Goal: Task Accomplishment & Management: Use online tool/utility

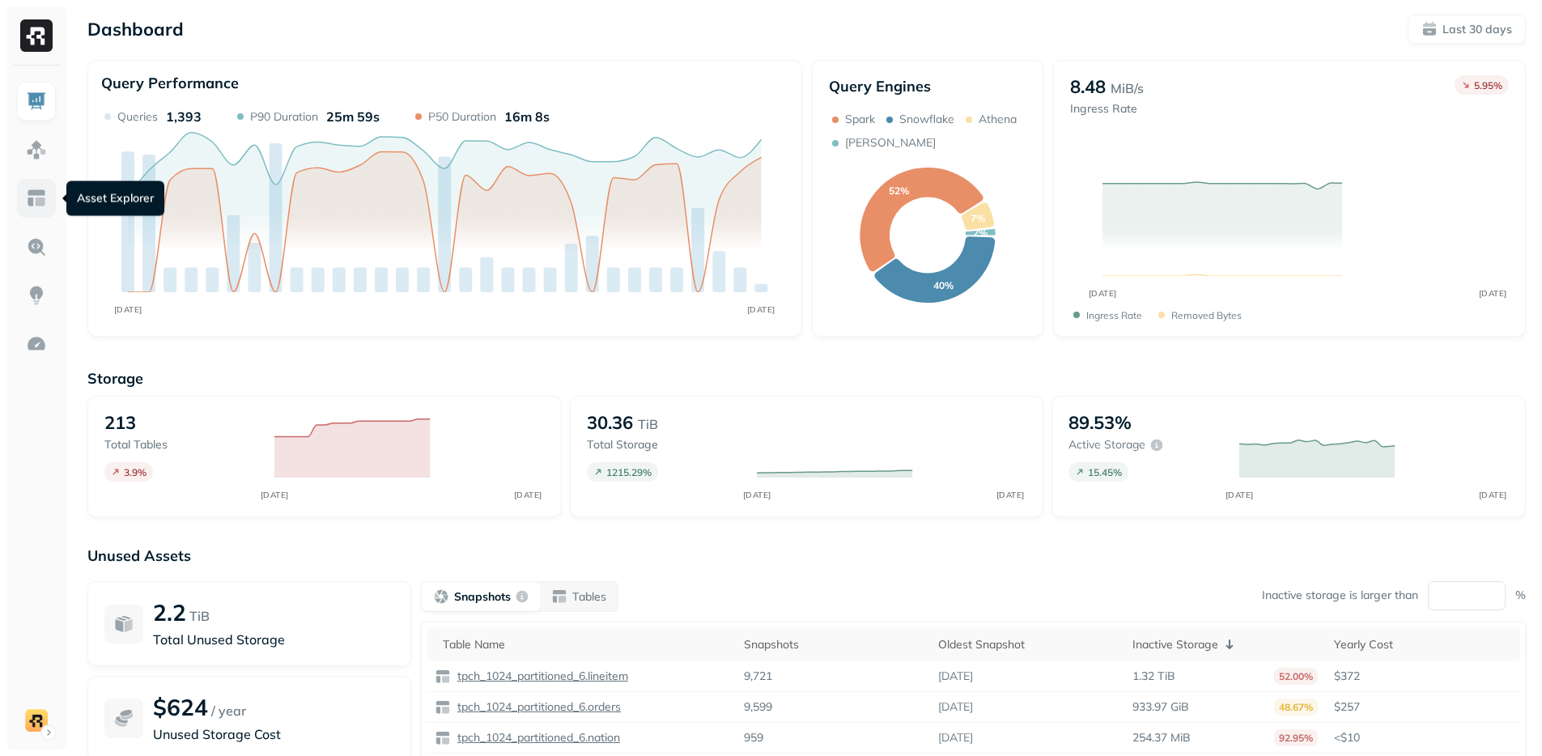
click at [34, 203] on img at bounding box center [36, 198] width 21 height 21
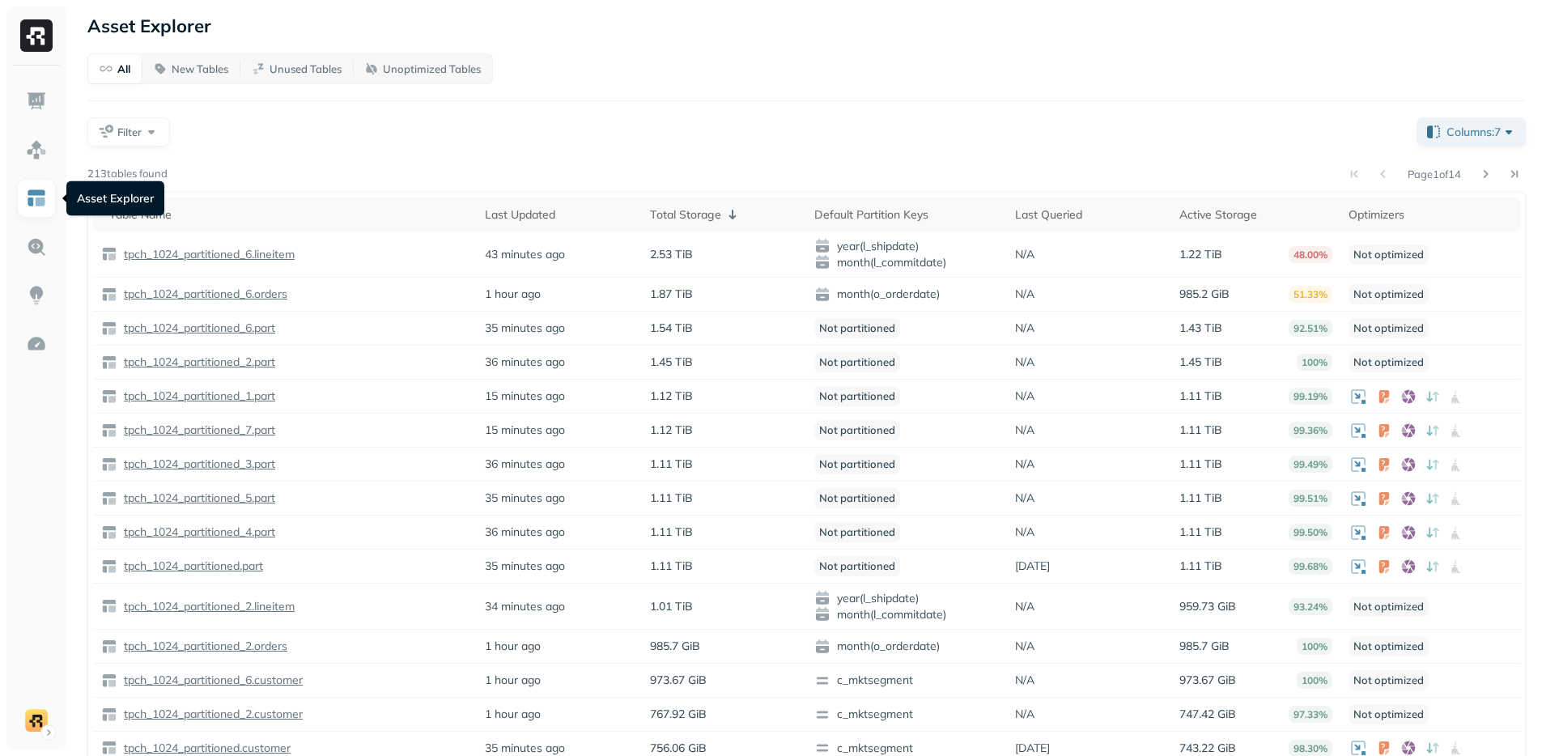
click at [533, 161] on div "All New Tables Unused Tables Unoptimized Tables Filter Columns: 7 Page 1 of 14 …" at bounding box center [806, 428] width 1439 height 750
click at [22, 245] on link at bounding box center [36, 247] width 39 height 39
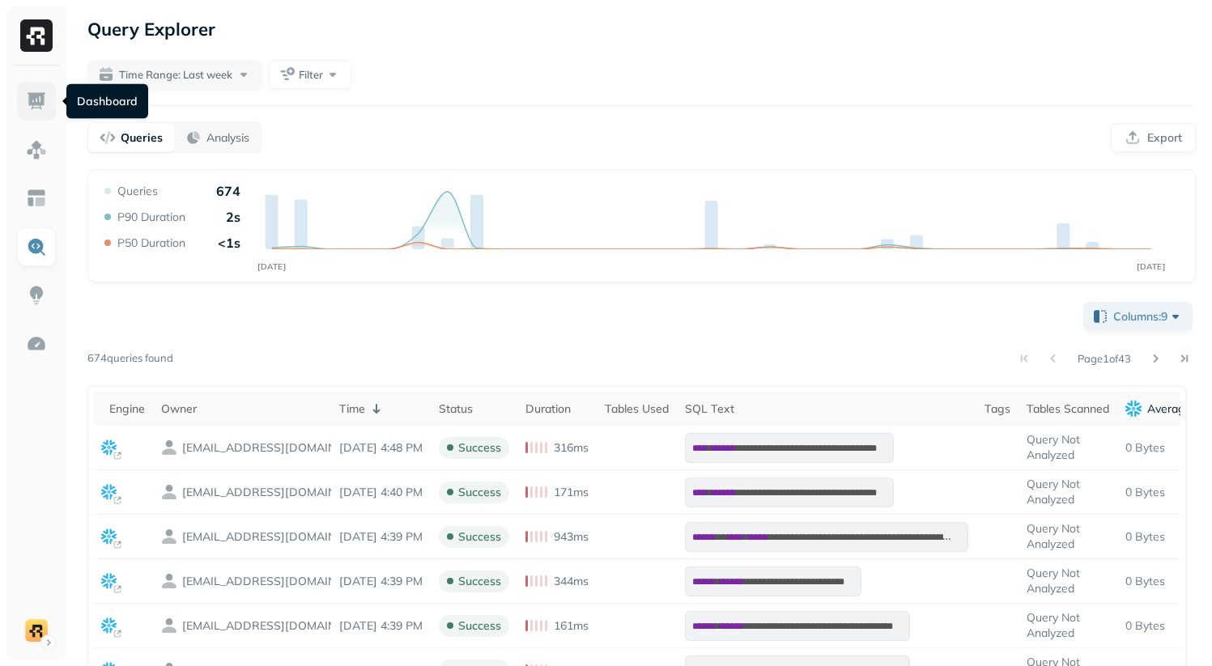
click at [29, 107] on img at bounding box center [36, 101] width 21 height 21
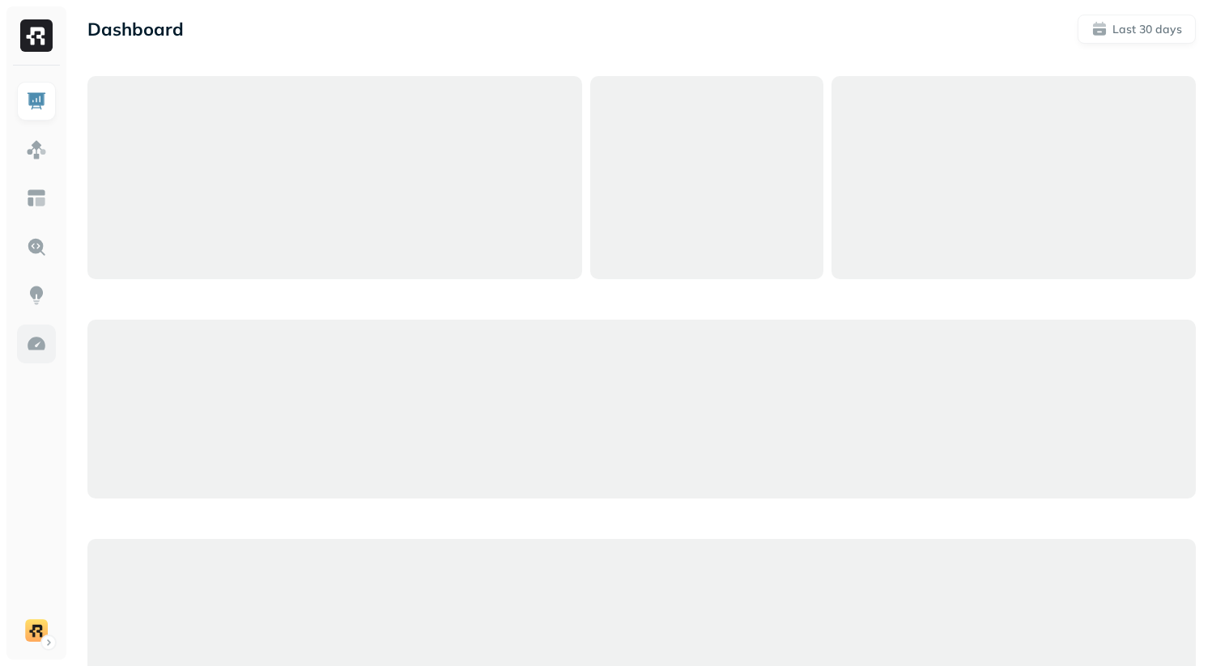
click at [42, 351] on img at bounding box center [36, 344] width 21 height 21
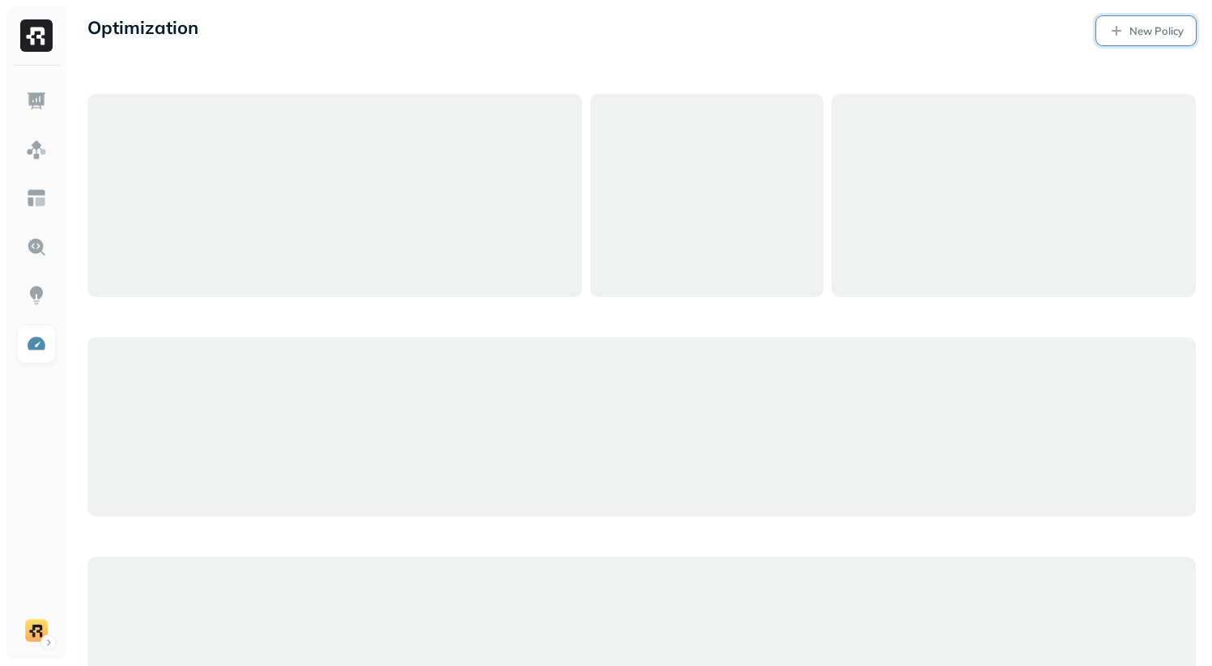
click at [1150, 26] on p "New Policy" at bounding box center [1157, 30] width 54 height 15
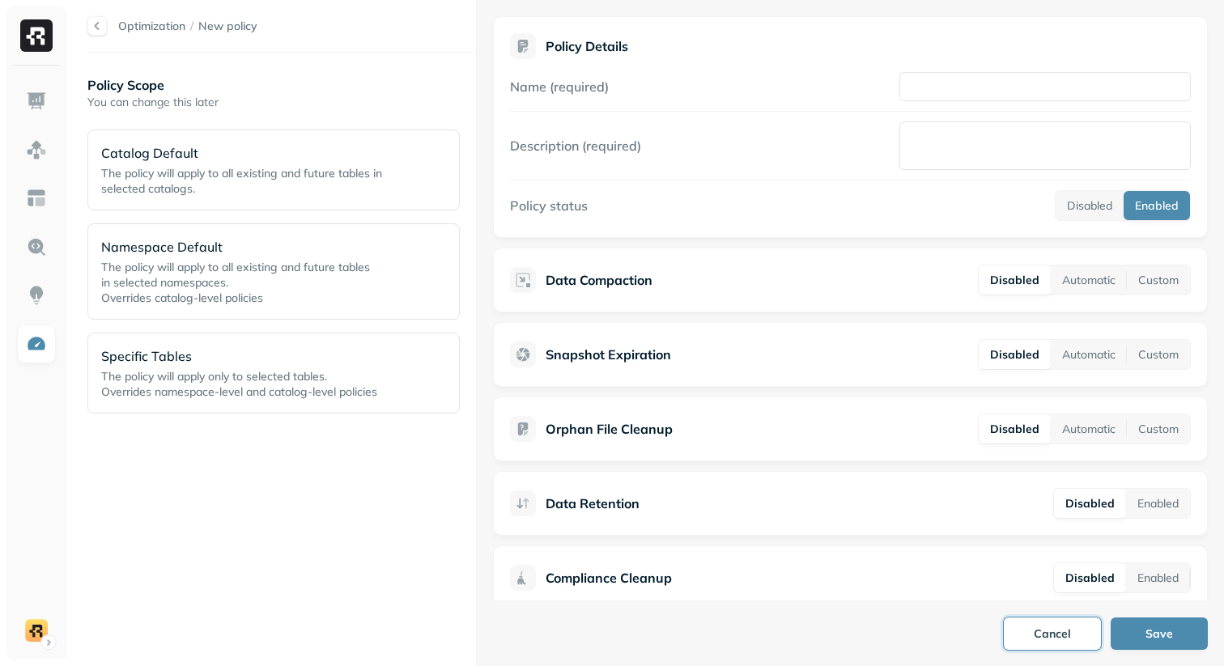
click at [1042, 631] on button "Cancel" at bounding box center [1052, 634] width 97 height 32
